Goal: Transaction & Acquisition: Subscribe to service/newsletter

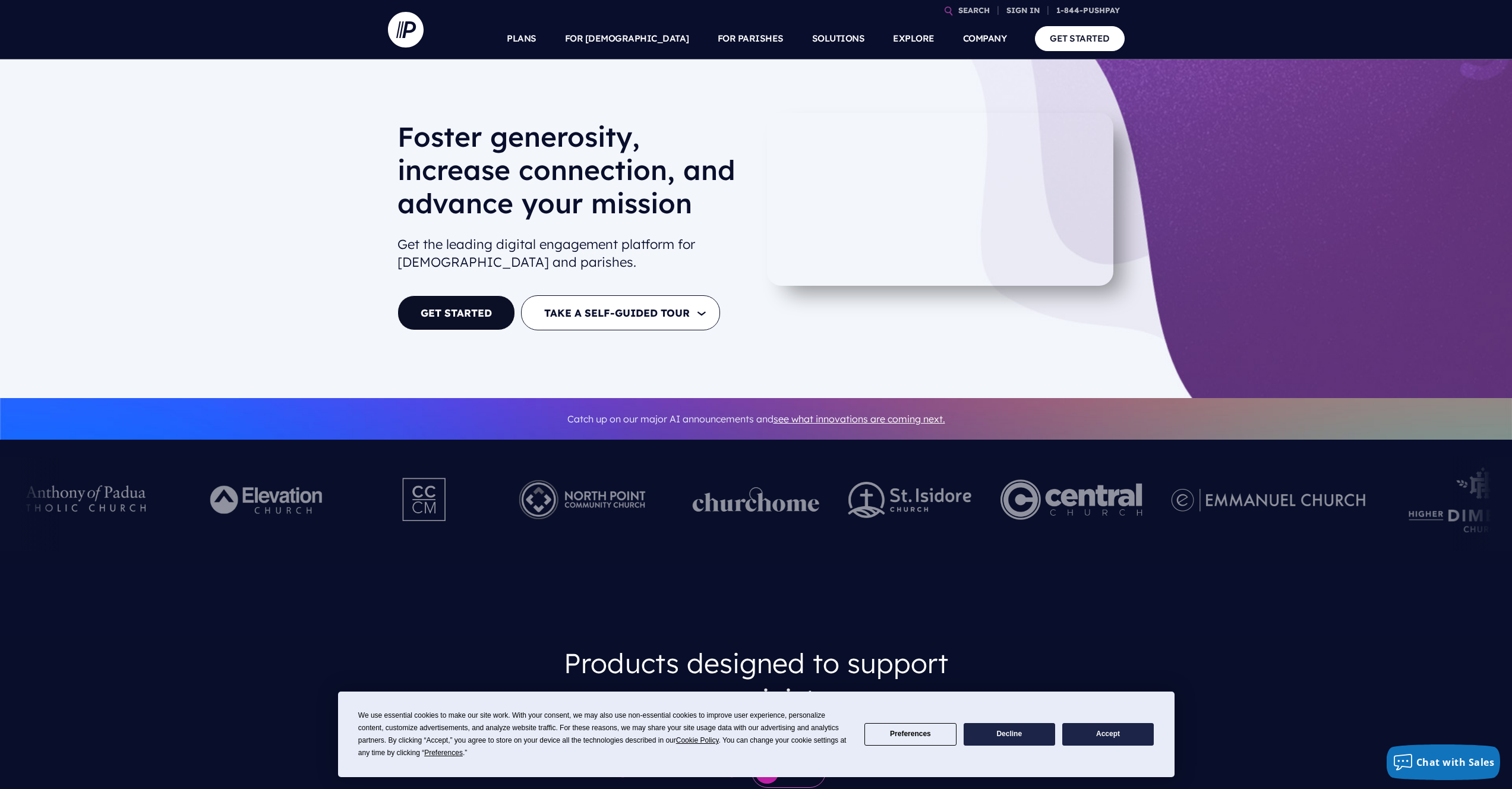
drag, startPoint x: 357, startPoint y: 120, endPoint x: 619, endPoint y: 213, distance: 278.0
click at [619, 213] on div "[PERSON_NAME] generosity, increase connection, and advance your mission Get the…" at bounding box center [756, 228] width 1512 height 339
click at [619, 213] on h1 "Foster generosity, increase connection, and advance your mission" at bounding box center [571, 174] width 349 height 110
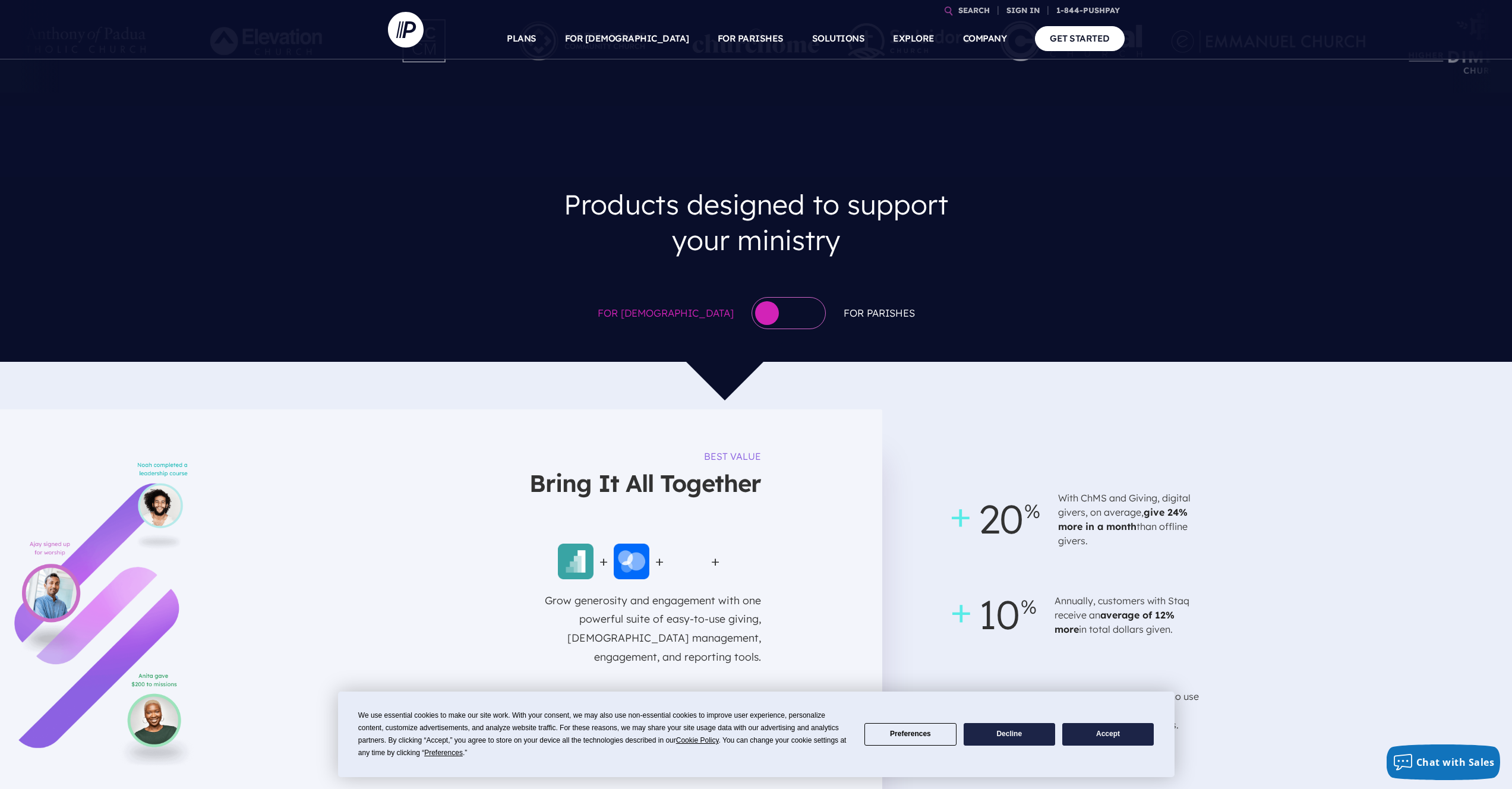
scroll to position [465, 0]
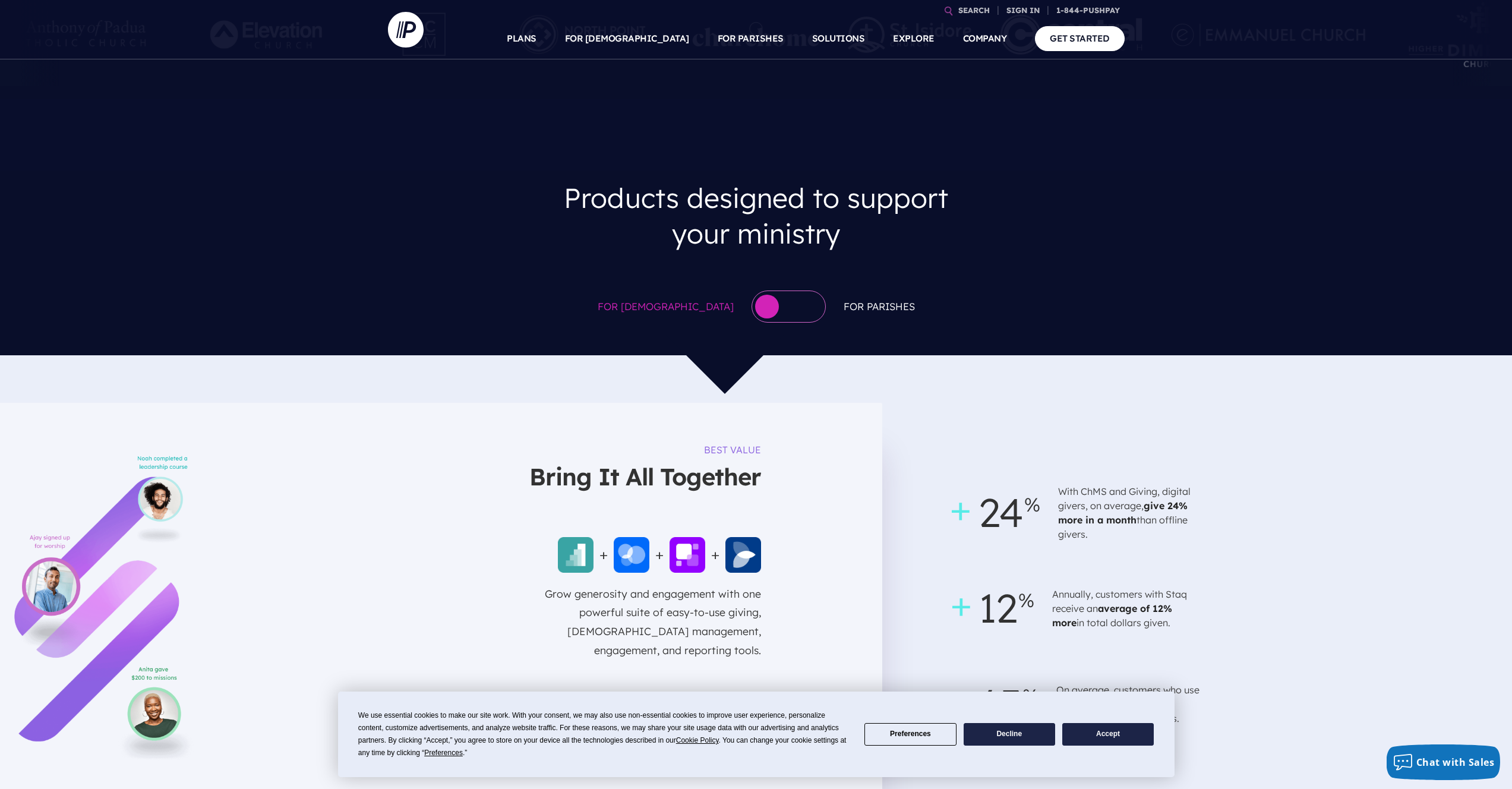
click at [768, 305] on div at bounding box center [788, 306] width 74 height 32
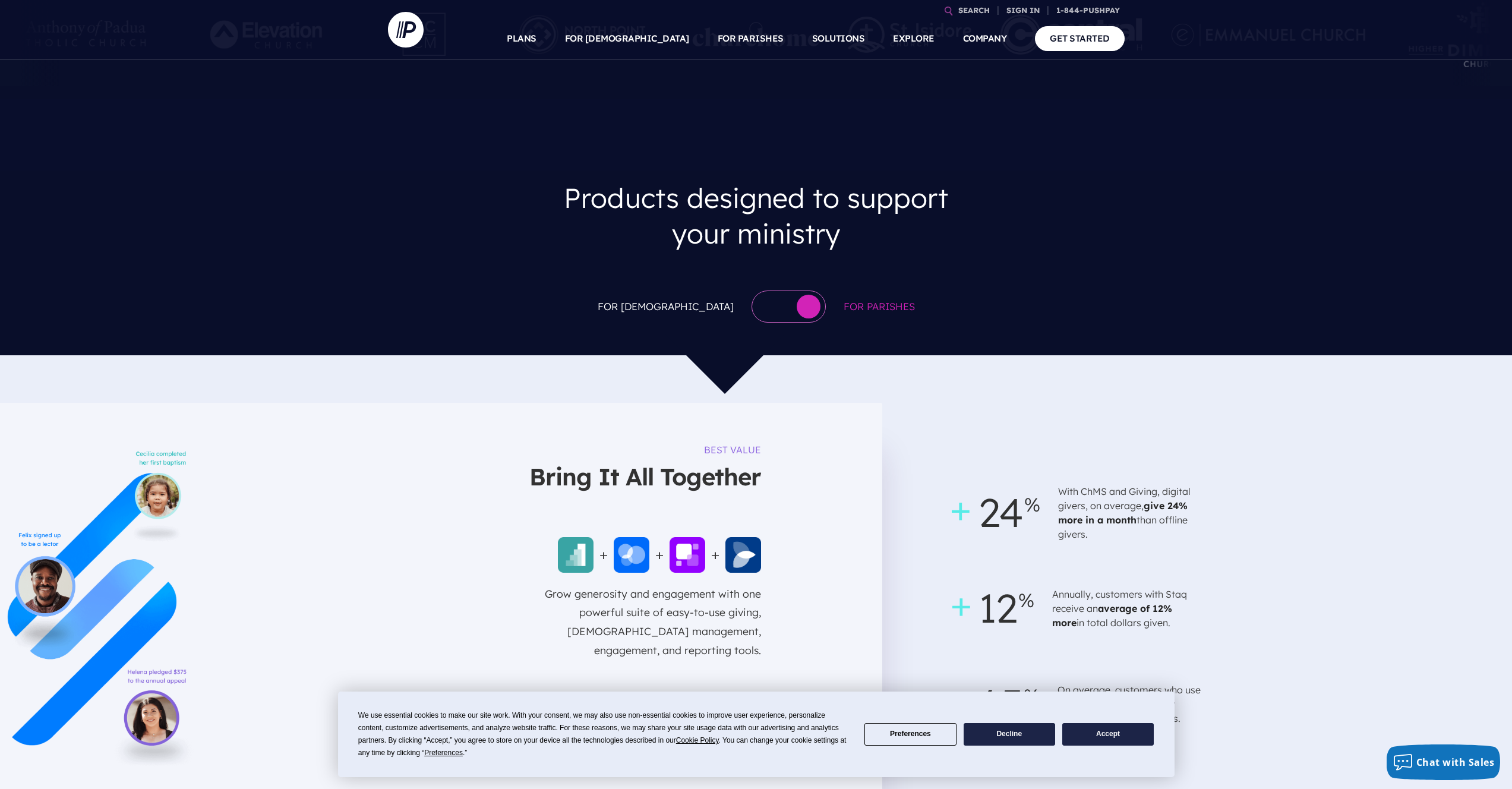
click at [797, 305] on button "button" at bounding box center [808, 306] width 23 height 23
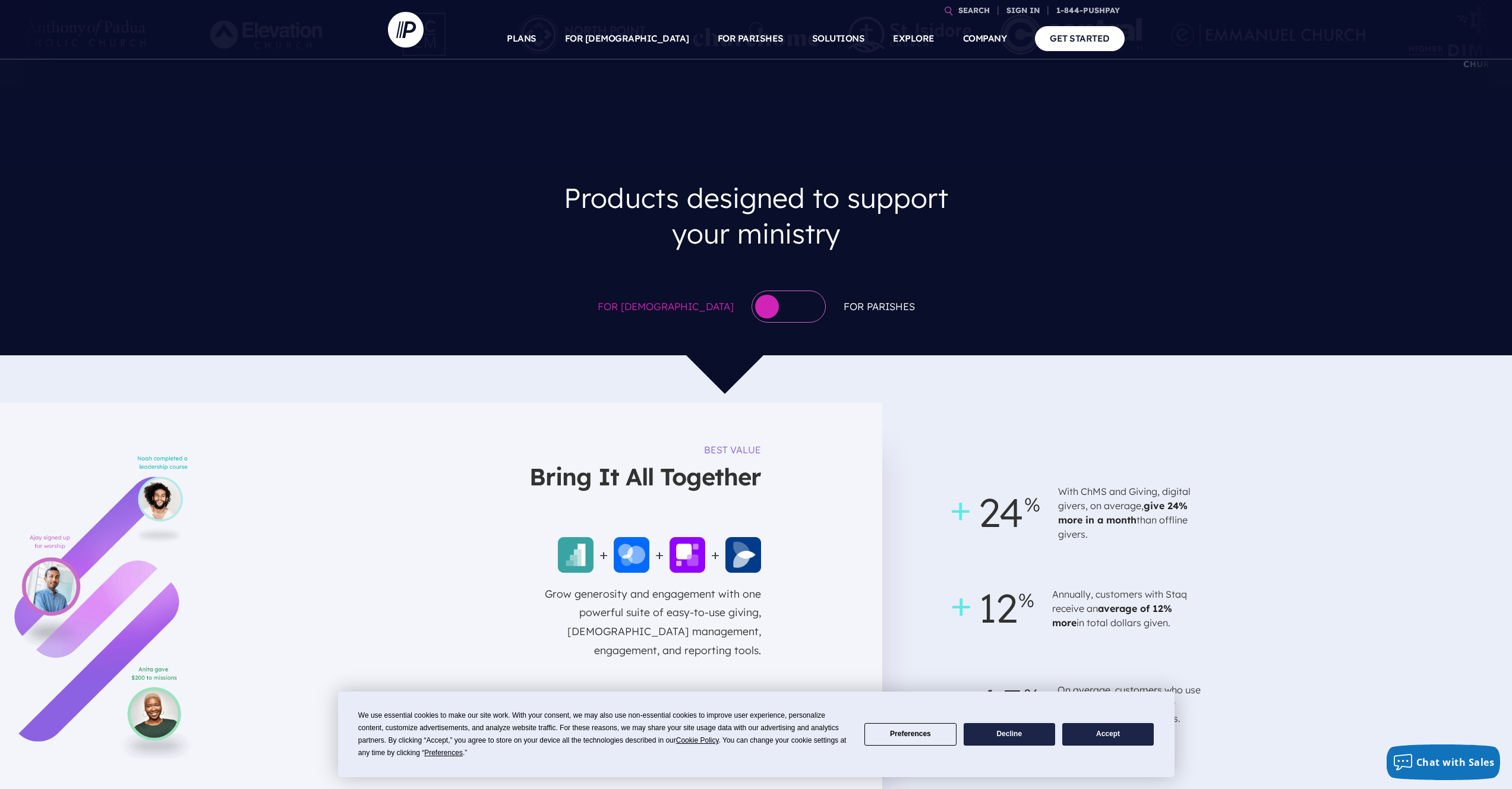
click at [768, 304] on div at bounding box center [788, 306] width 74 height 32
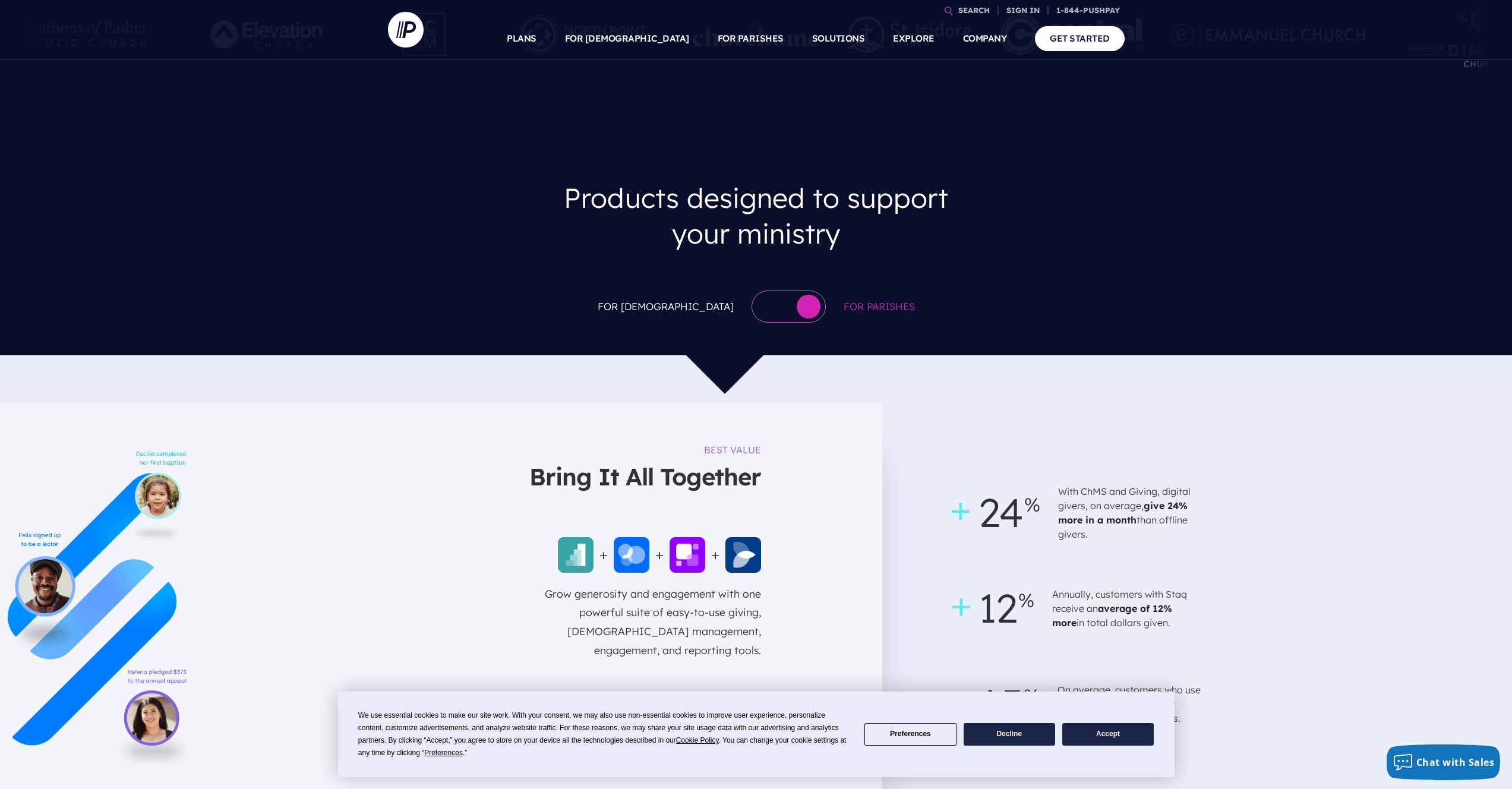
click at [797, 304] on button "button" at bounding box center [808, 306] width 23 height 23
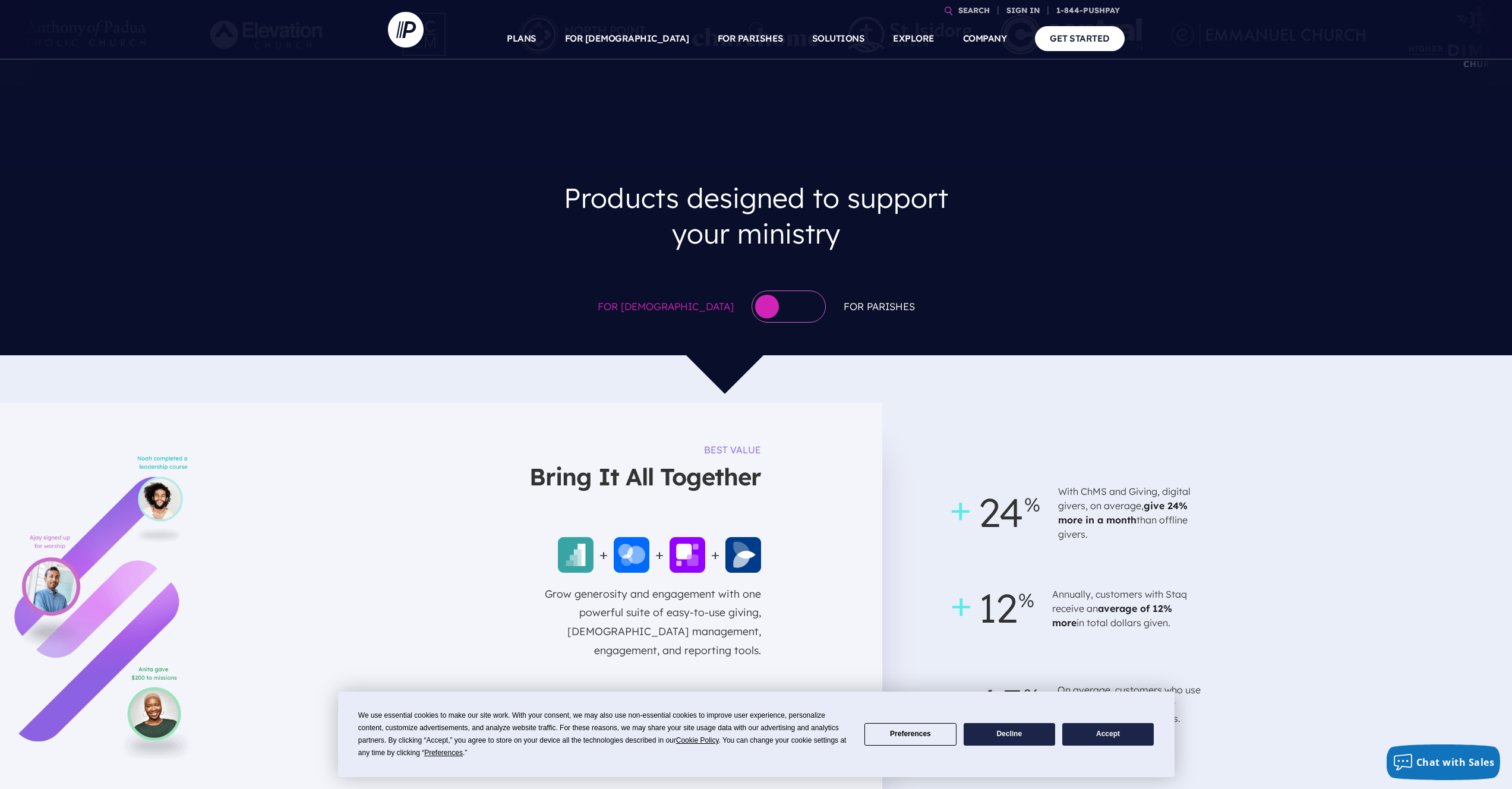
click at [768, 304] on div at bounding box center [788, 306] width 74 height 32
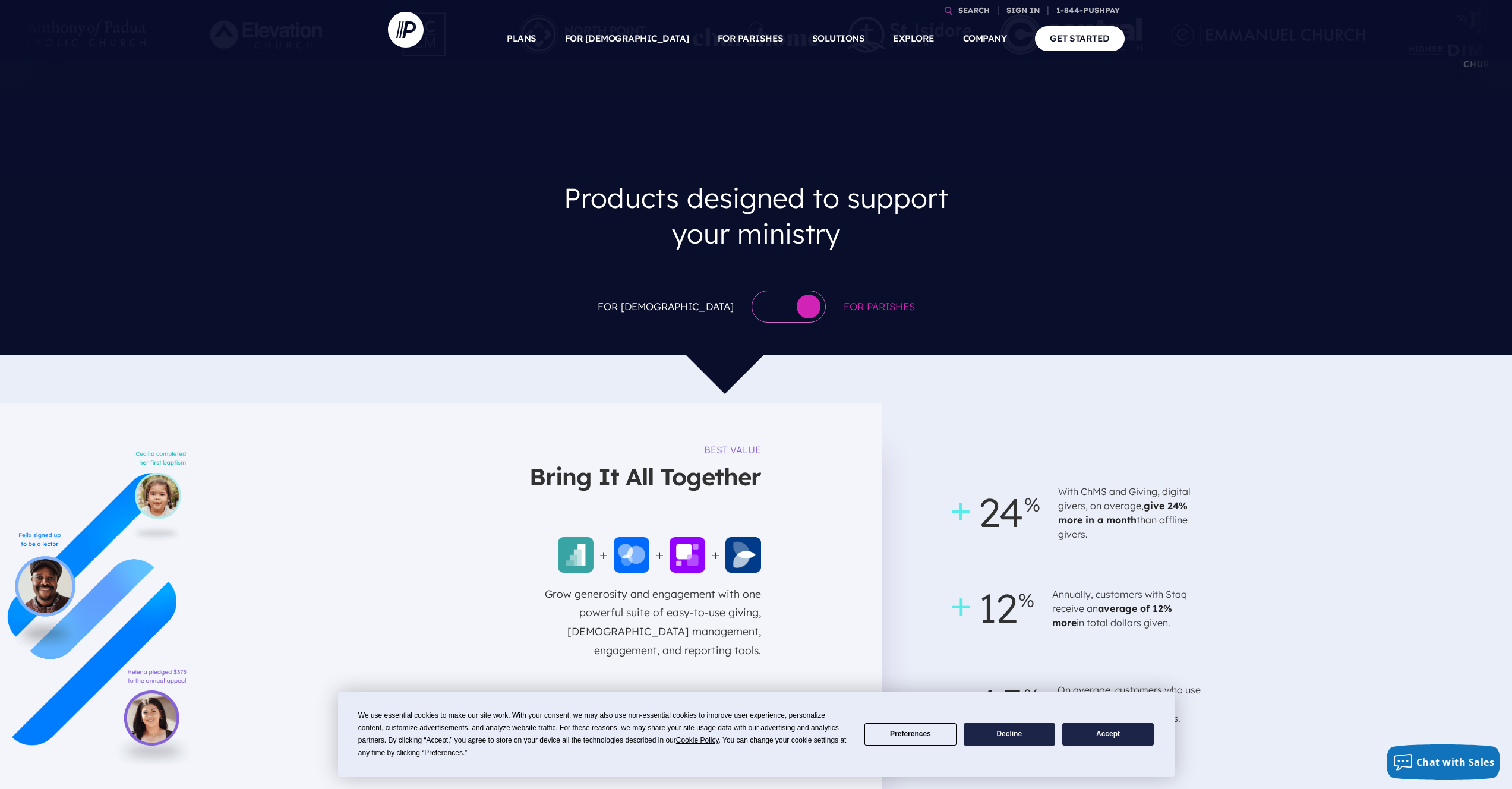
click at [797, 304] on button "button" at bounding box center [808, 306] width 23 height 23
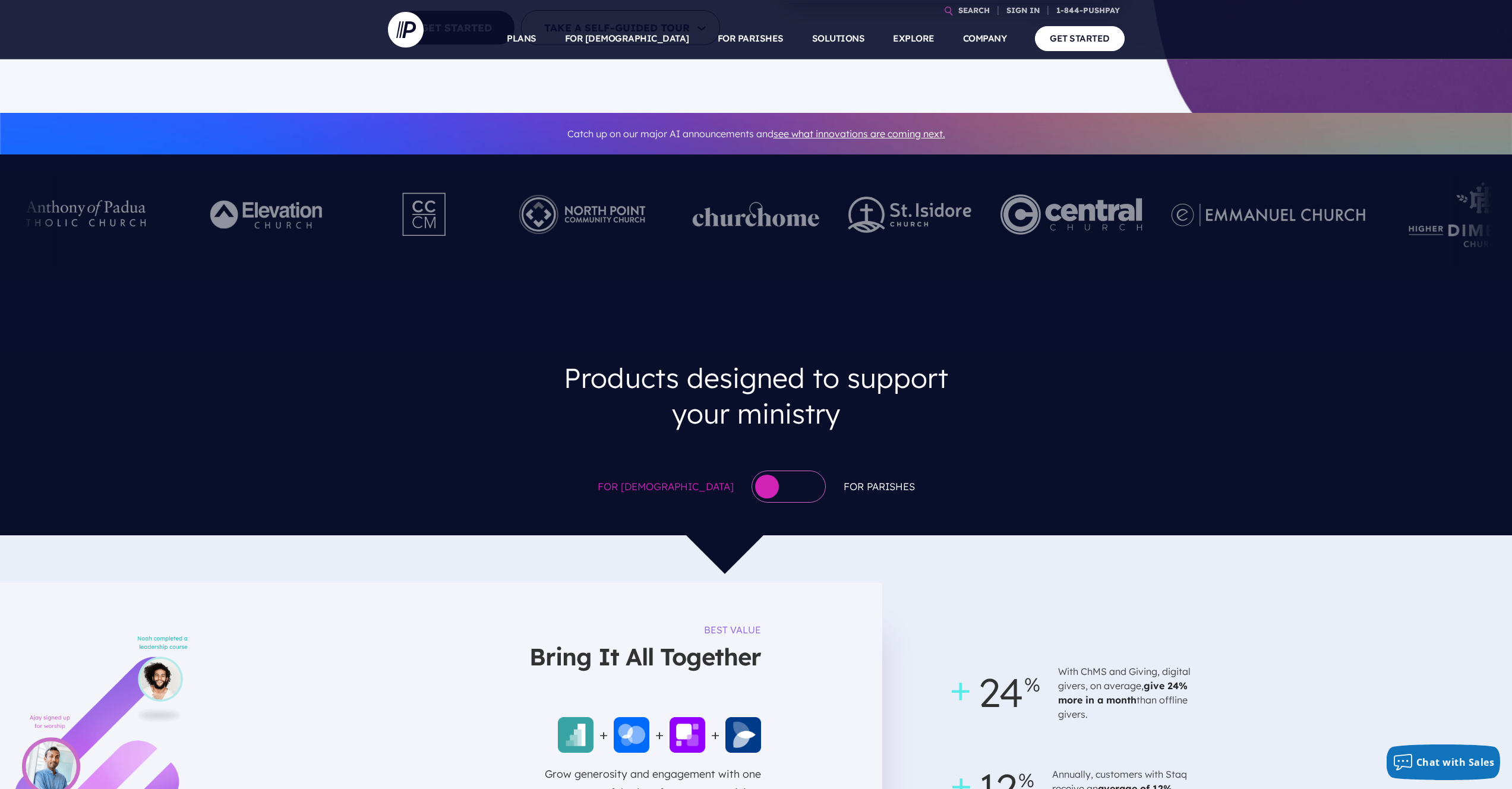
scroll to position [0, 0]
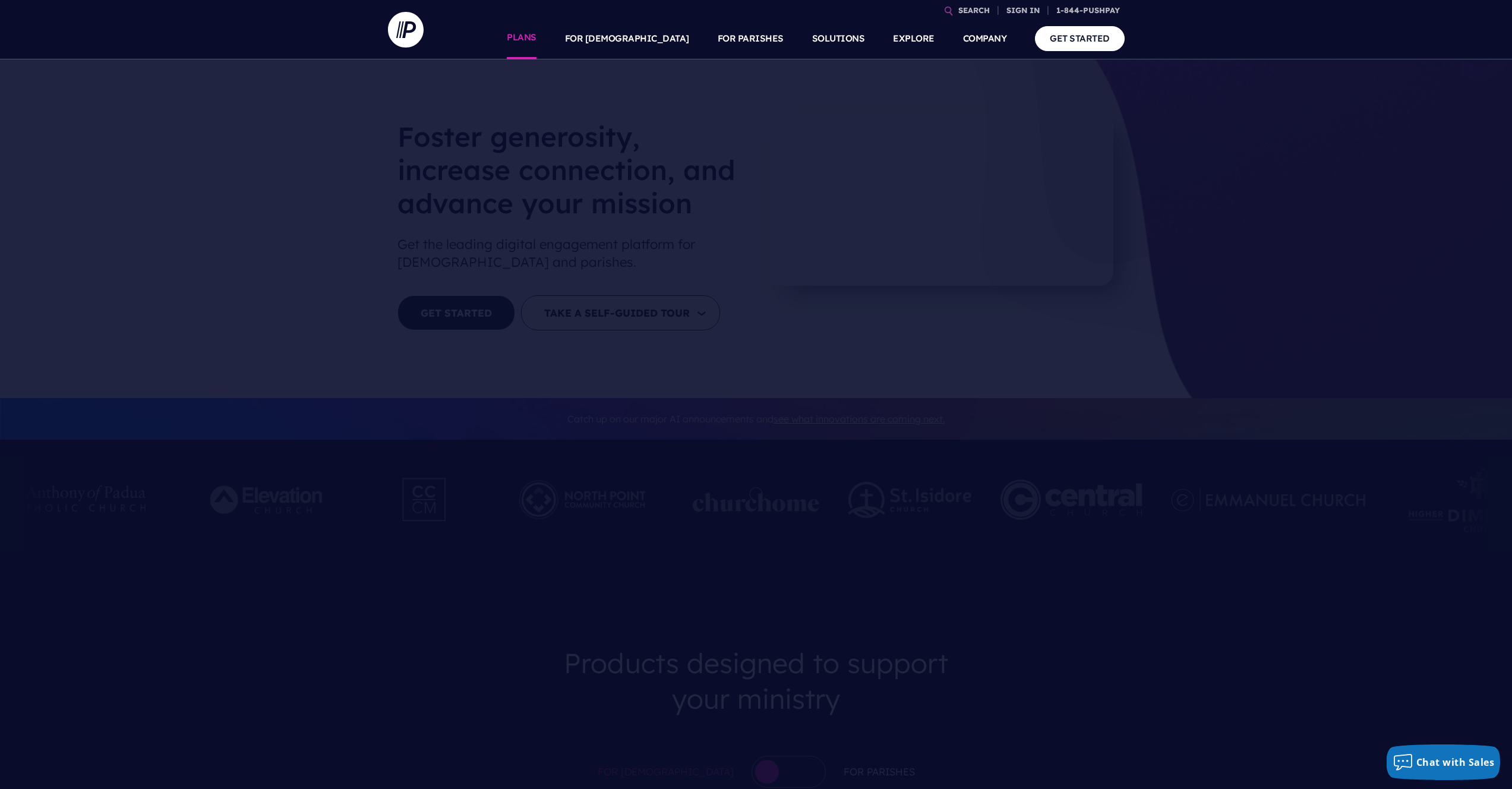
click at [536, 34] on link "PLANS" at bounding box center [521, 38] width 30 height 41
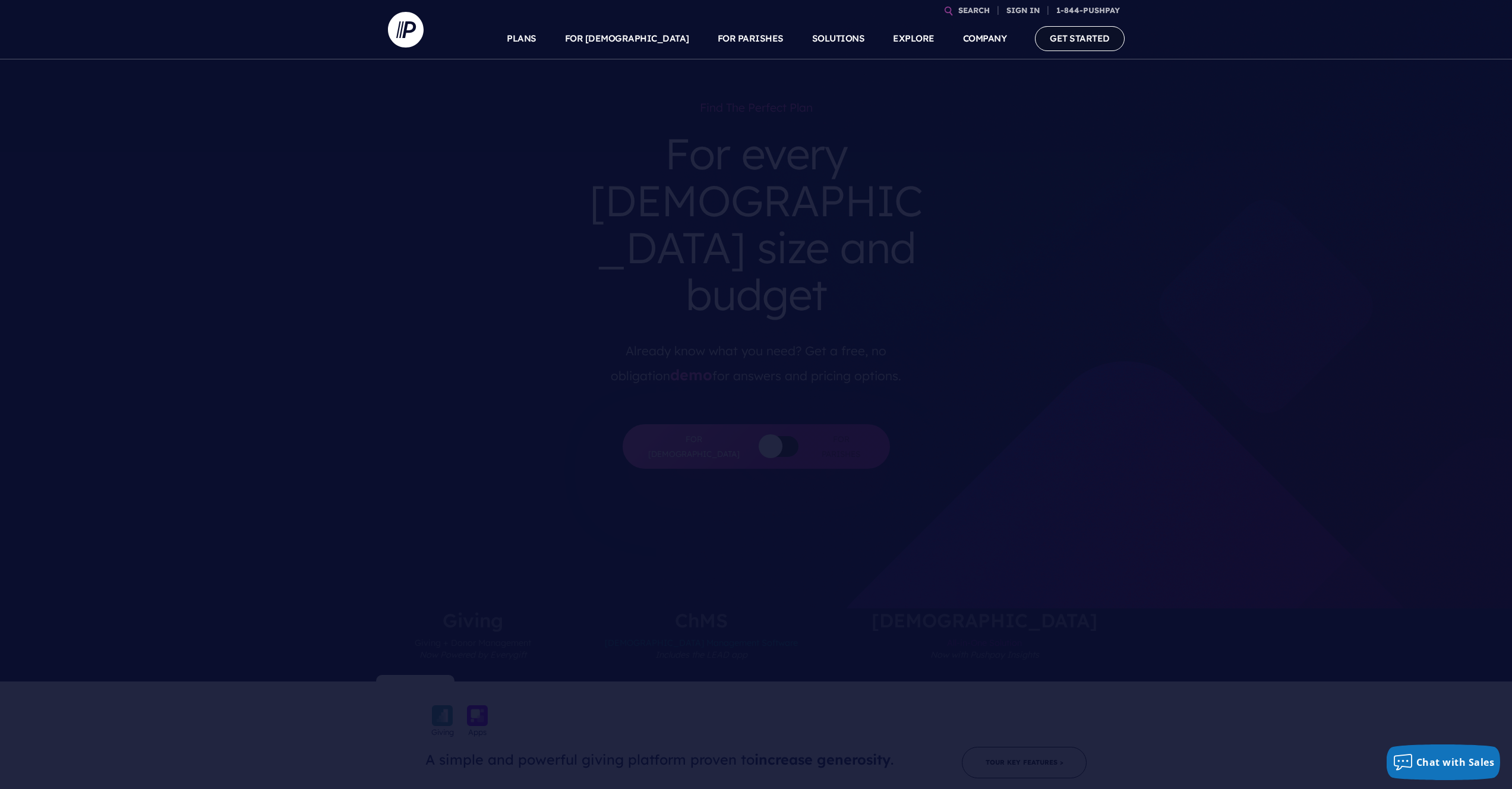
click at [1058, 42] on link "GET STARTED" at bounding box center [1079, 38] width 90 height 24
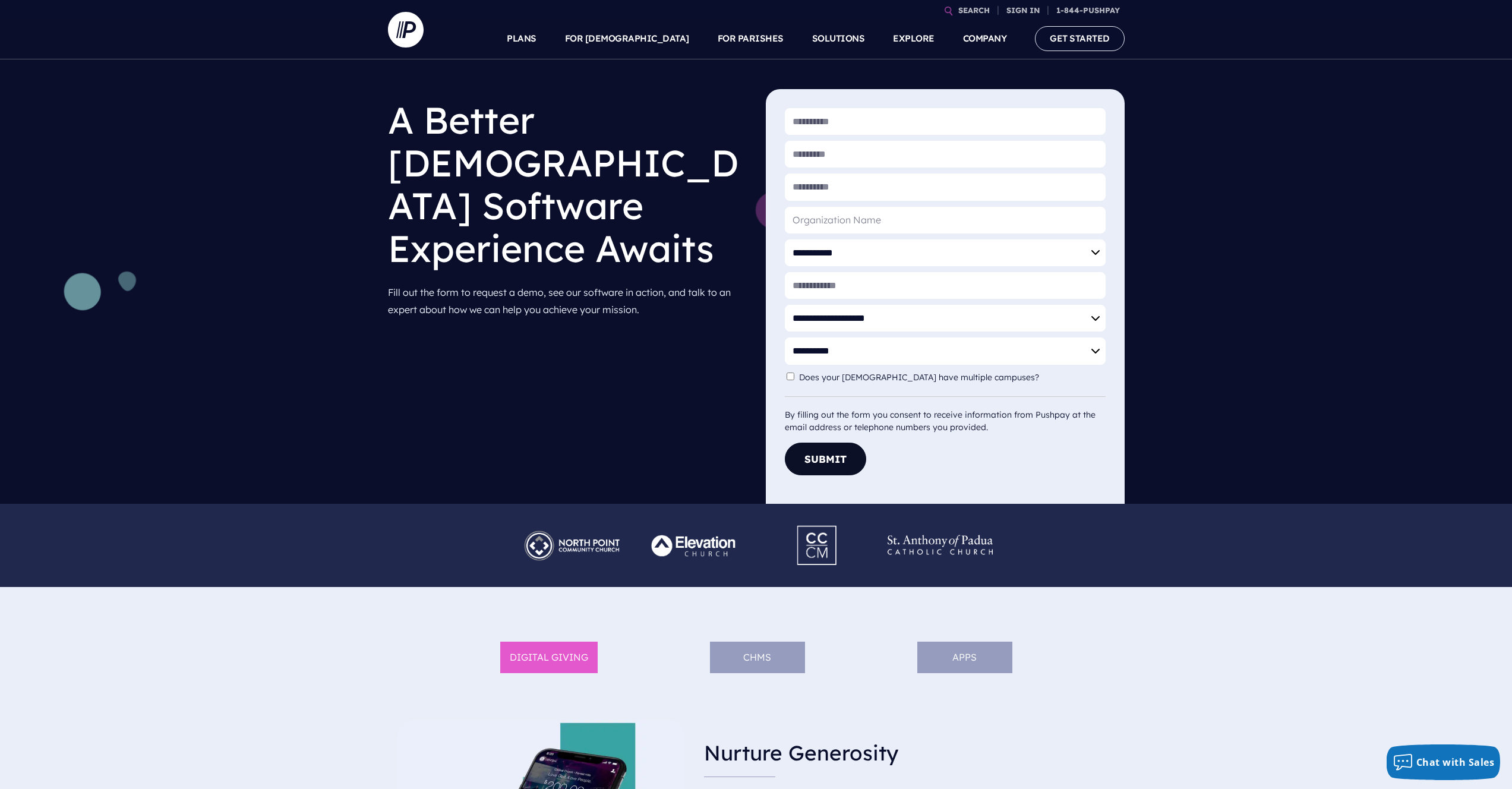
scroll to position [50, 0]
